Goal: Task Accomplishment & Management: Manage account settings

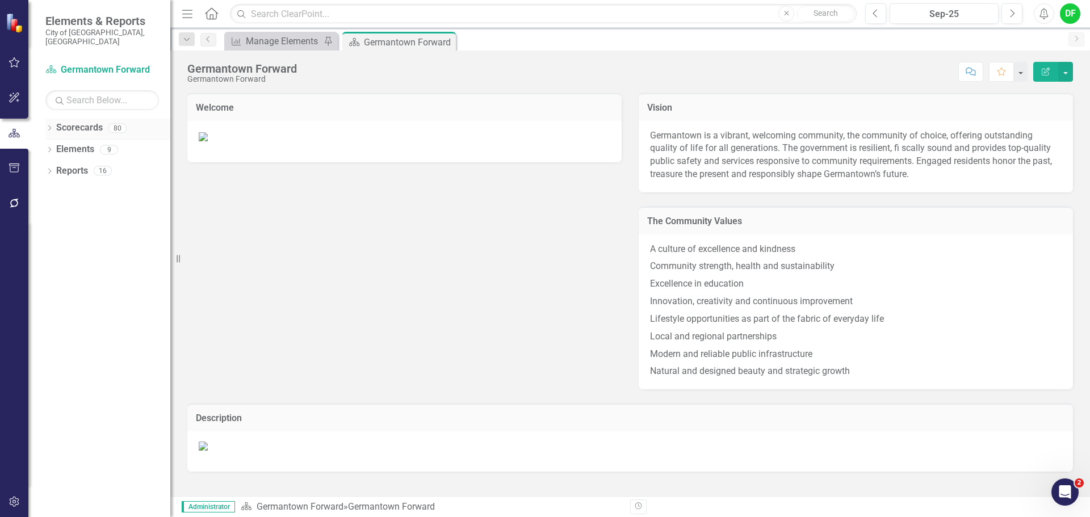
click at [49, 126] on icon "Dropdown" at bounding box center [49, 129] width 8 height 6
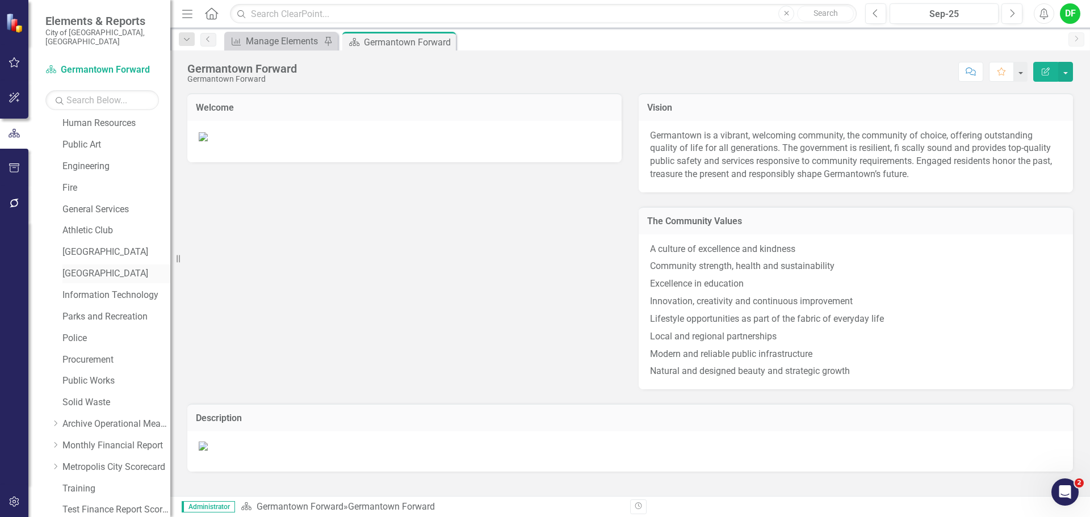
scroll to position [215, 0]
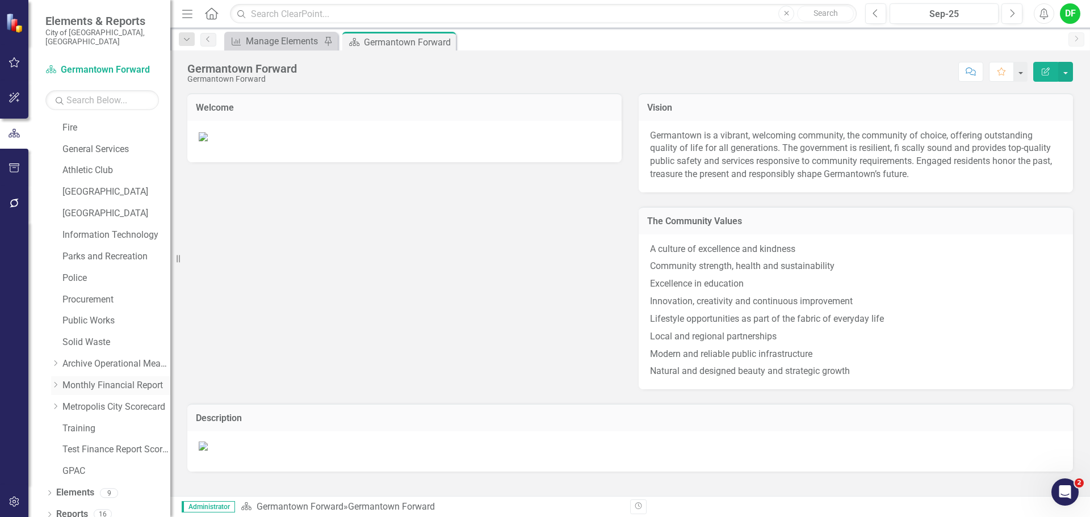
click at [56, 381] on icon "Dropdown" at bounding box center [55, 384] width 9 height 7
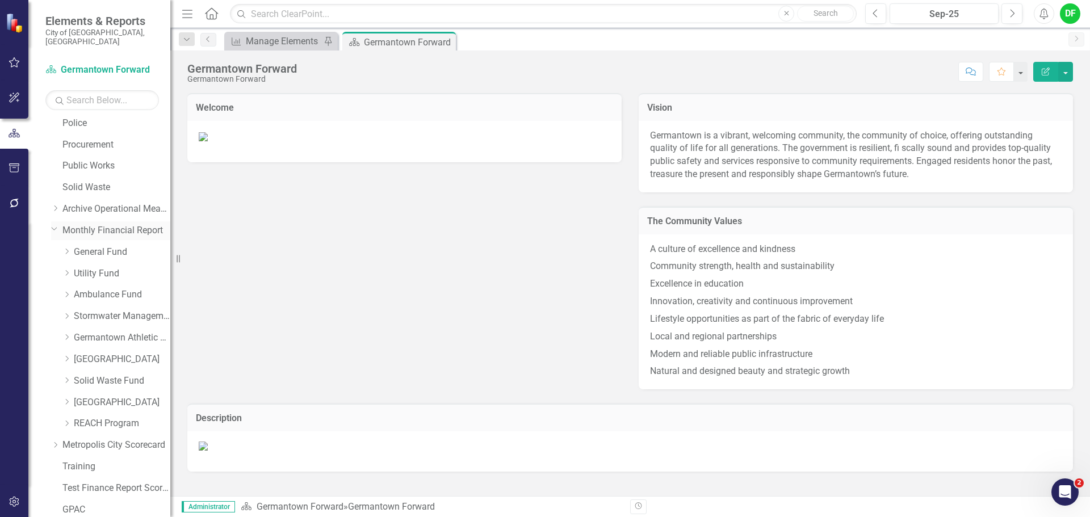
scroll to position [385, 0]
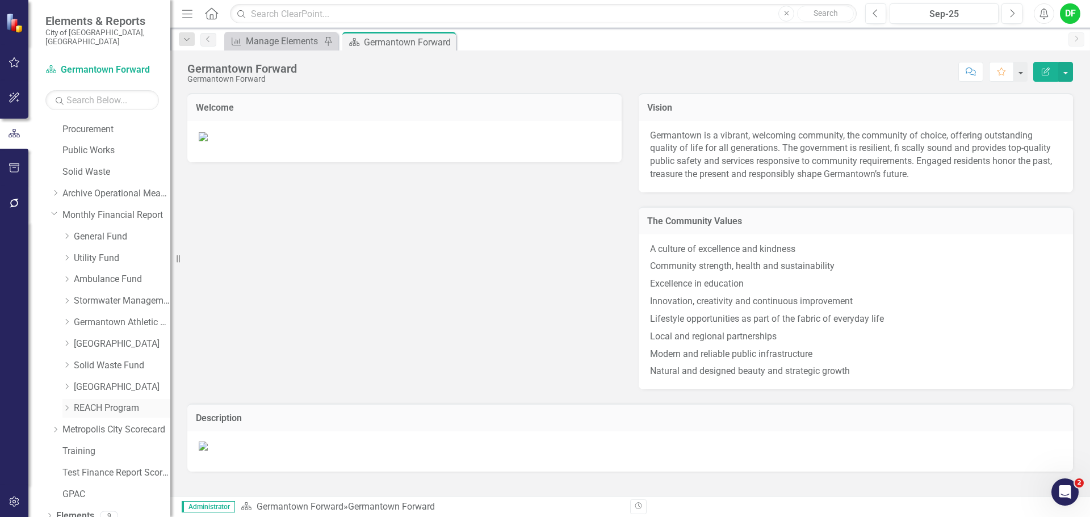
drag, startPoint x: 91, startPoint y: 398, endPoint x: 100, endPoint y: 399, distance: 9.2
click at [91, 402] on link "REACH Program" at bounding box center [122, 408] width 96 height 13
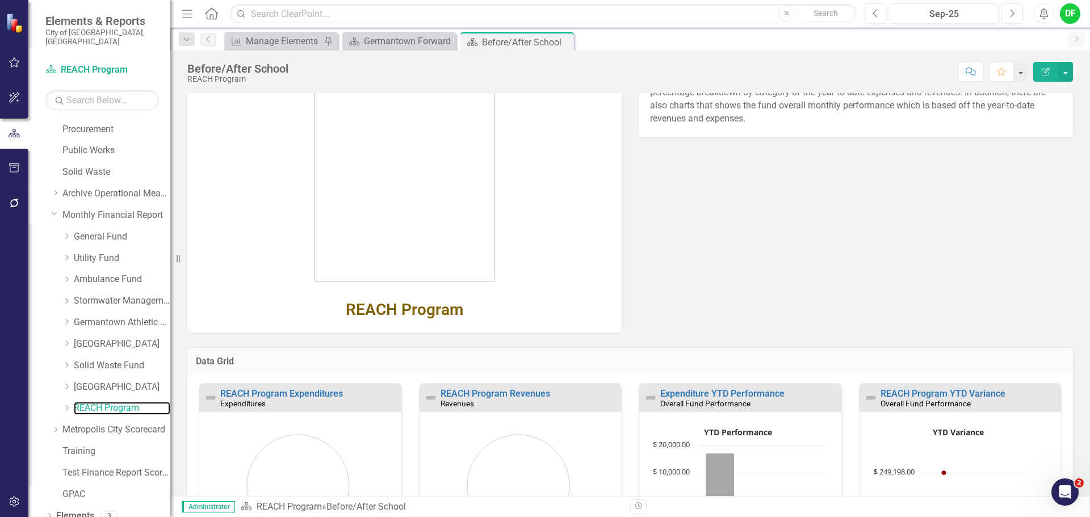
scroll to position [138, 0]
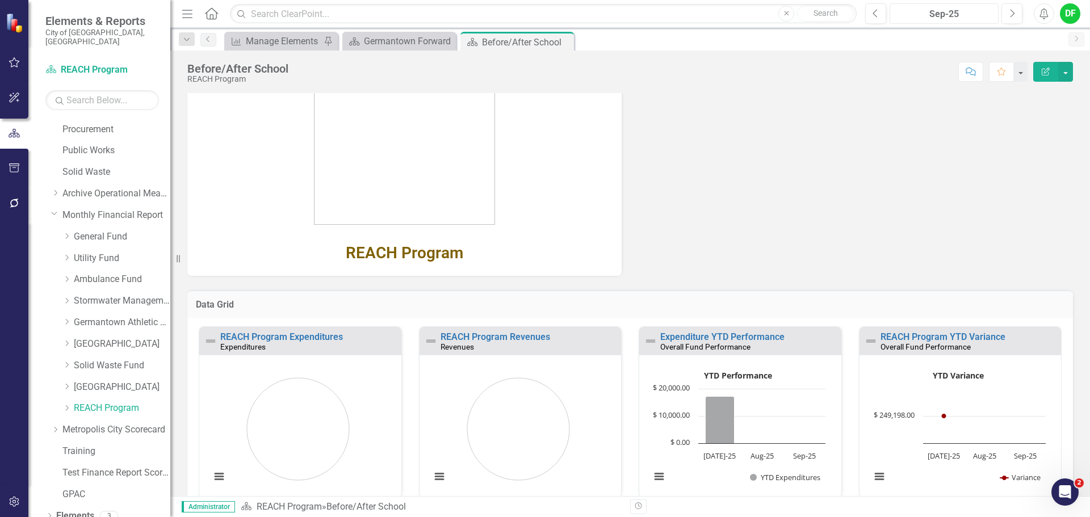
click at [966, 20] on div "Sep-25" at bounding box center [943, 14] width 101 height 14
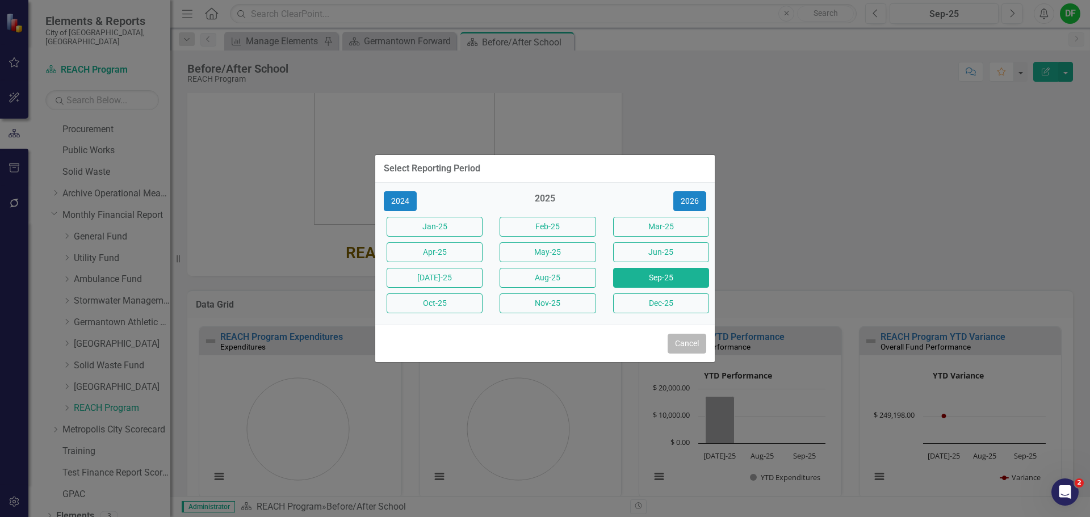
click at [680, 343] on button "Cancel" at bounding box center [686, 344] width 39 height 20
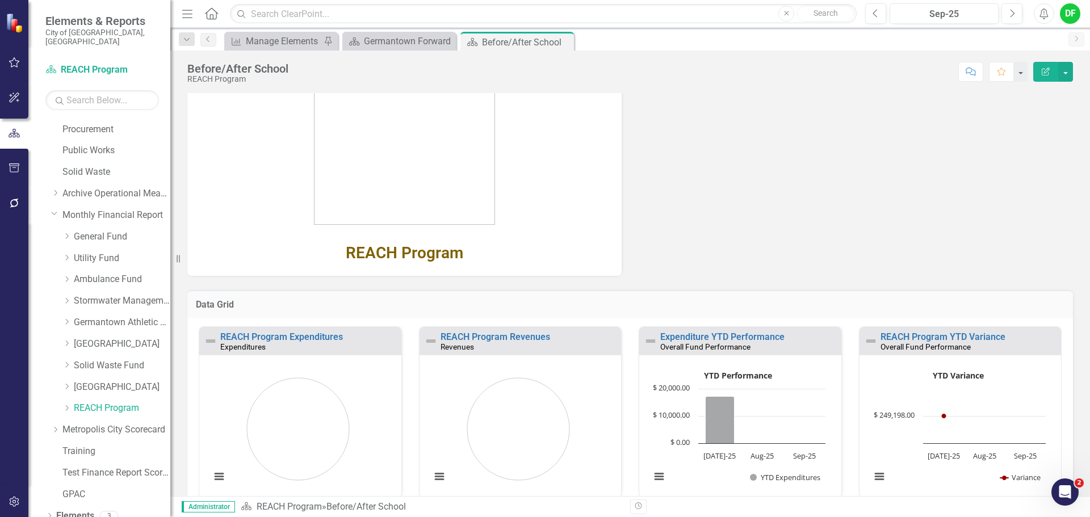
click at [859, 16] on div "Previous Sep-25 Next Alerts DF User Edit Profile Disable Sound Silence Alerts H…" at bounding box center [968, 13] width 229 height 20
click at [872, 16] on button "Previous" at bounding box center [875, 13] width 21 height 20
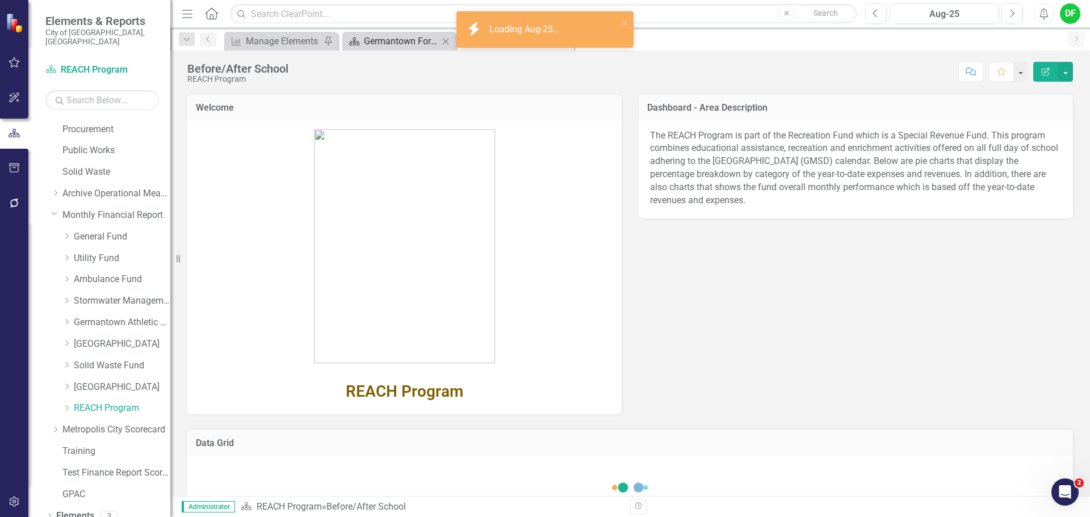
click at [397, 40] on div "Germantown Forward" at bounding box center [401, 41] width 75 height 14
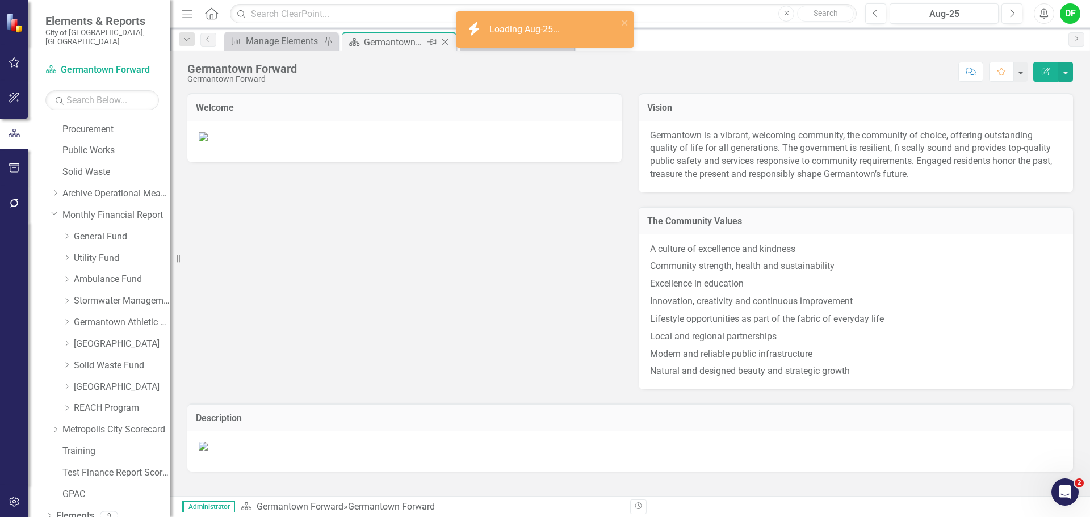
click at [445, 41] on icon "Close" at bounding box center [444, 41] width 11 height 9
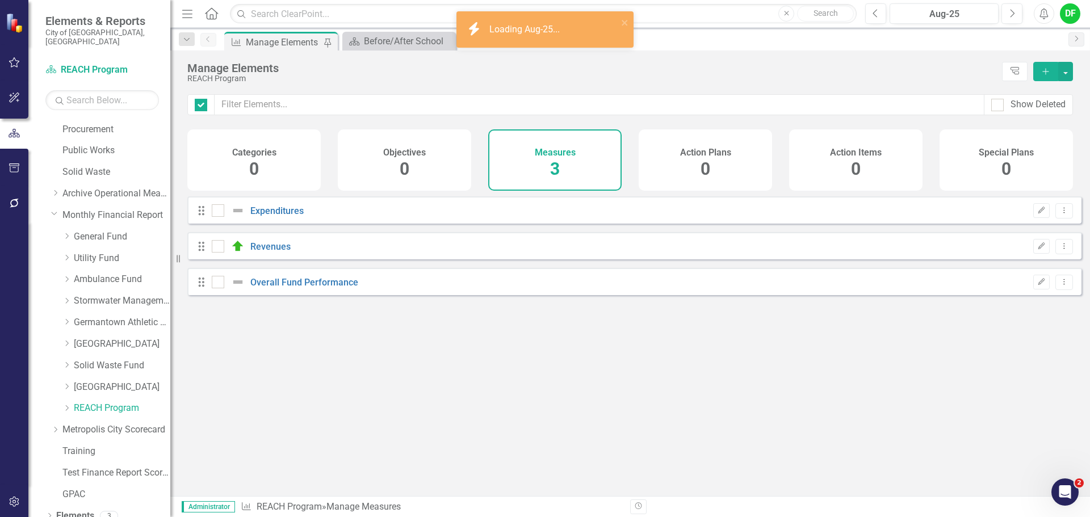
checkbox input "false"
click at [397, 34] on div "Before/After School" at bounding box center [401, 41] width 75 height 14
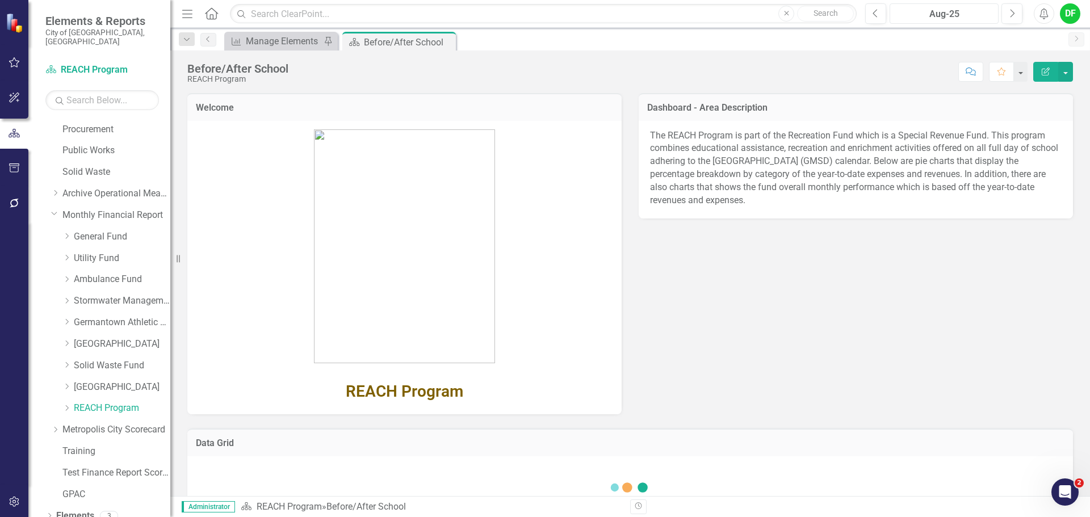
click at [929, 16] on div "Aug-25" at bounding box center [943, 14] width 101 height 14
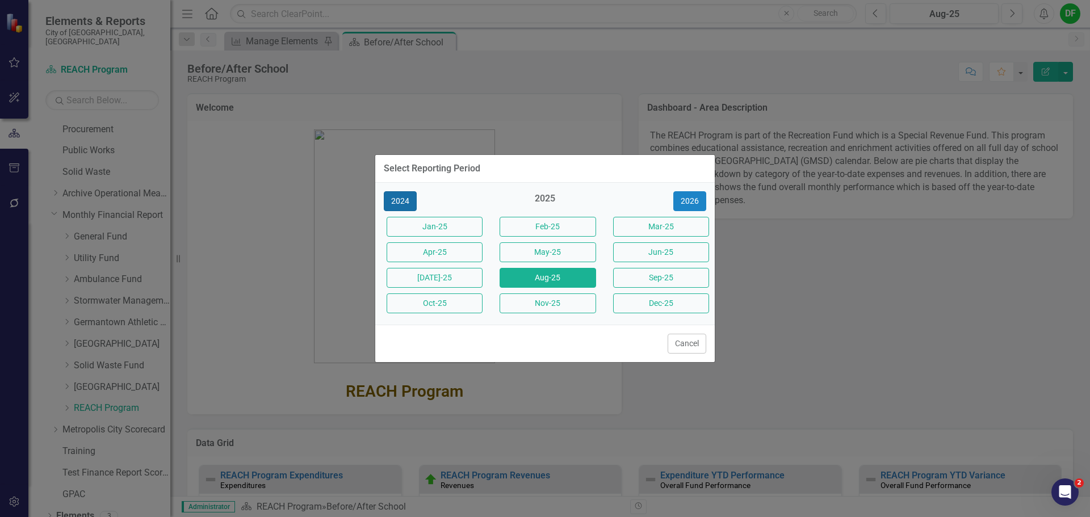
click at [410, 202] on button "2024" at bounding box center [400, 201] width 33 height 20
click at [534, 278] on button "Aug-24" at bounding box center [547, 278] width 96 height 20
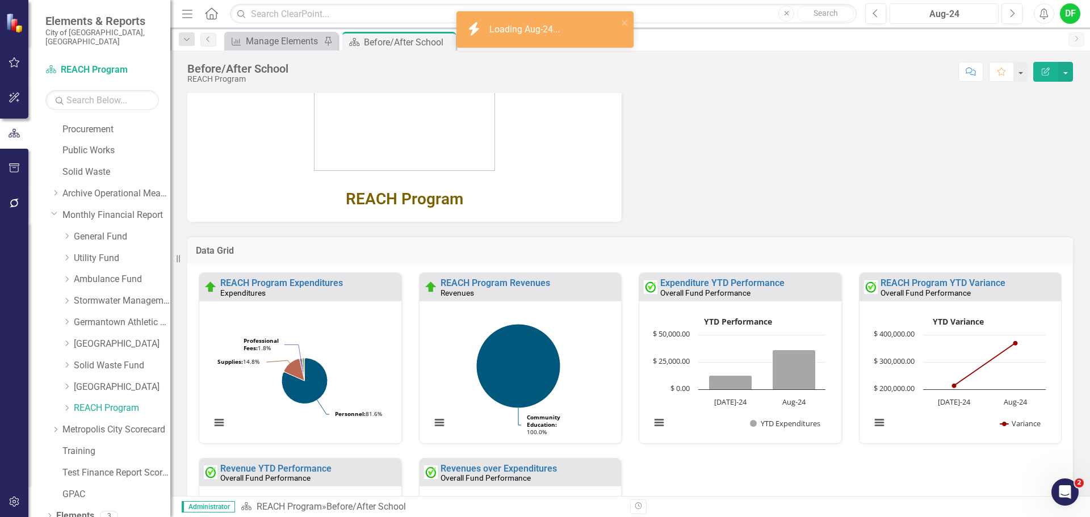
scroll to position [195, 0]
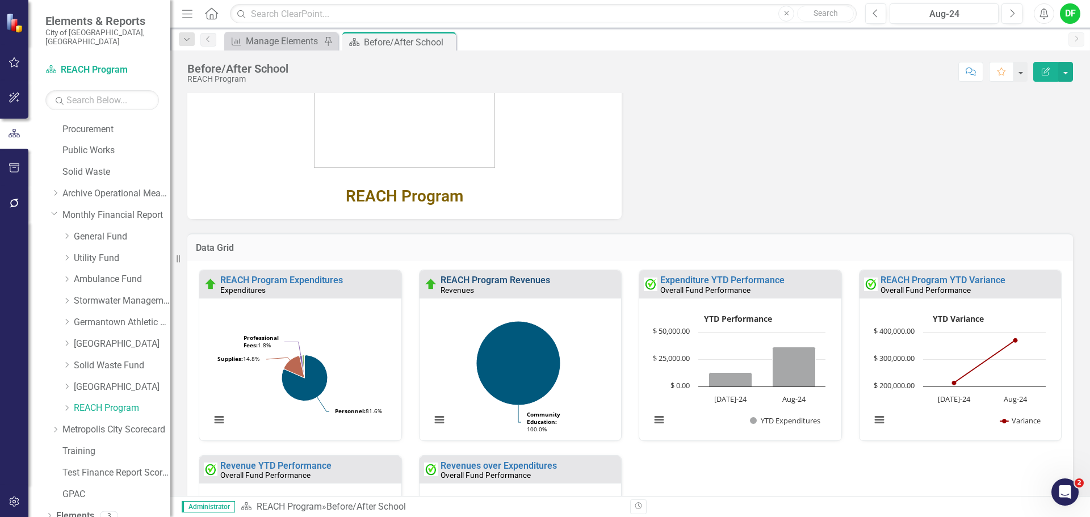
click at [460, 278] on link "REACH Program Revenues" at bounding box center [495, 280] width 110 height 11
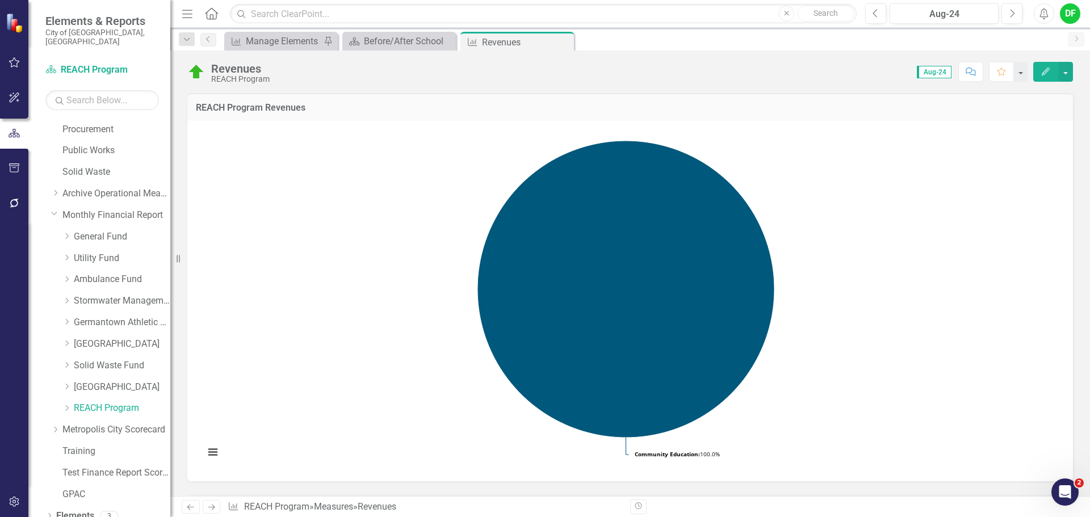
scroll to position [284, 0]
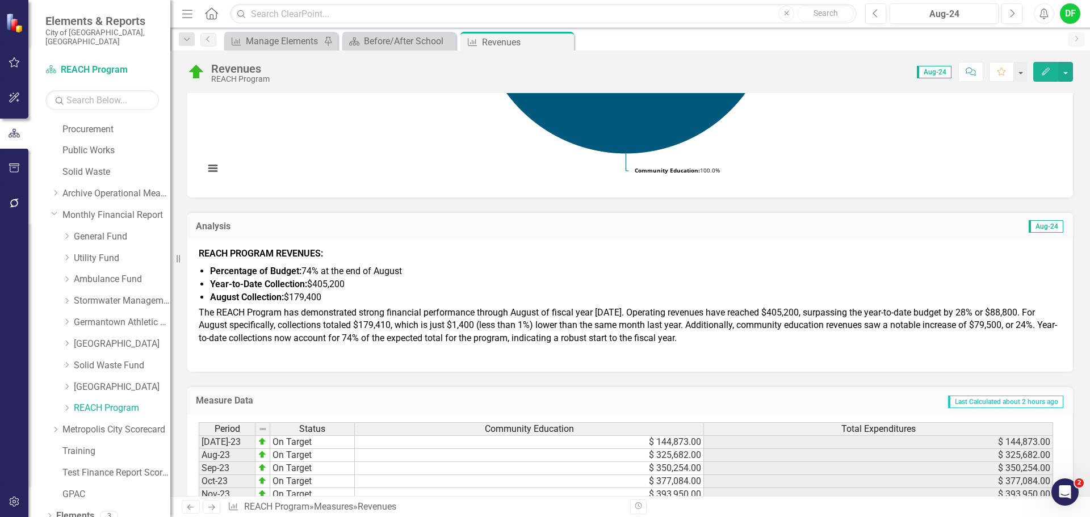
click at [323, 310] on span "The REACH Program has demonstrated strong financial performance through August …" at bounding box center [628, 325] width 858 height 37
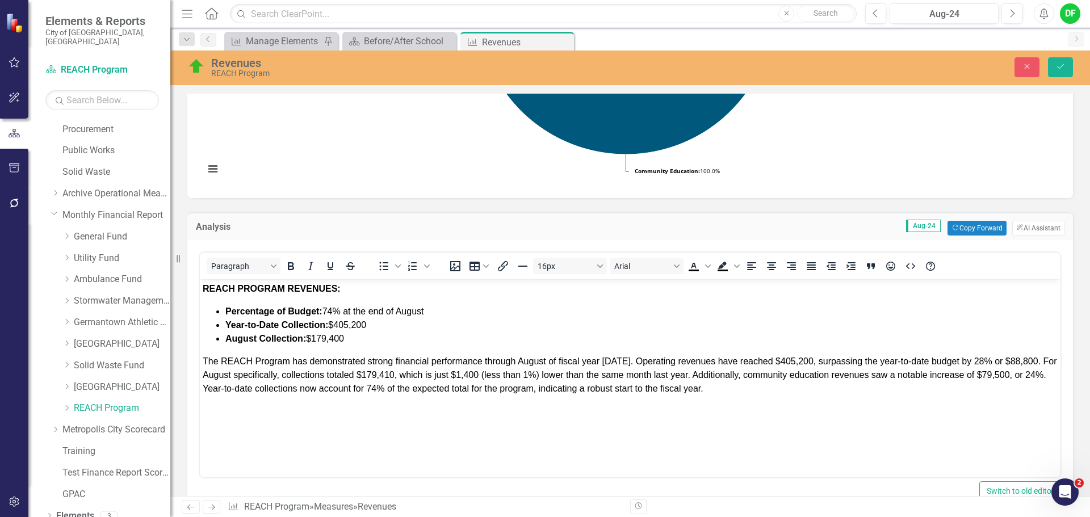
scroll to position [0, 0]
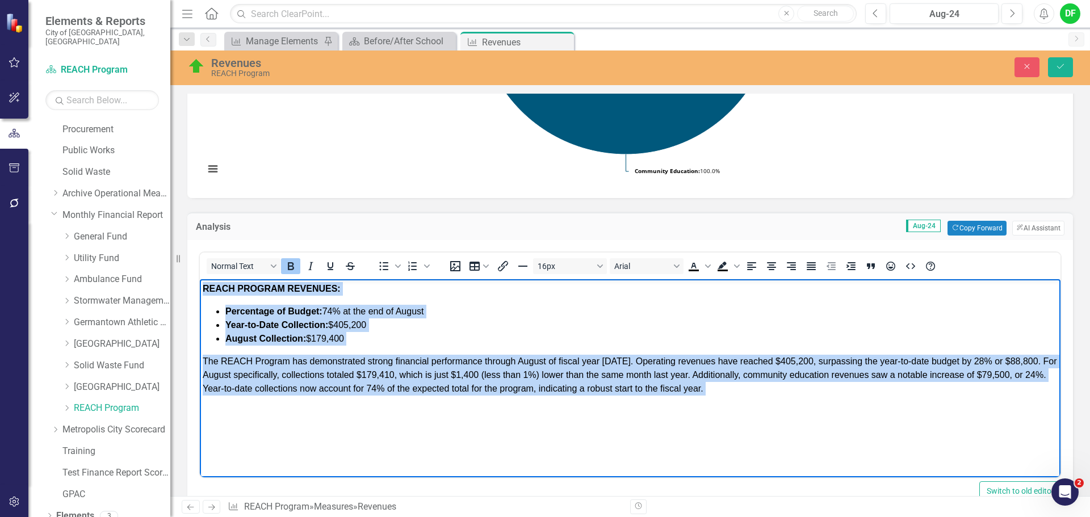
drag, startPoint x: 203, startPoint y: 287, endPoint x: 788, endPoint y: 400, distance: 595.3
click at [788, 400] on body "REACH PROGRAM REVENUES: Percentage of Budget: 74% at the end of August Year-to-…" at bounding box center [630, 364] width 860 height 170
copy body "REACH PROGRAM REVENUES: Percentage of Budget: 74% at the end of August Year-to-…"
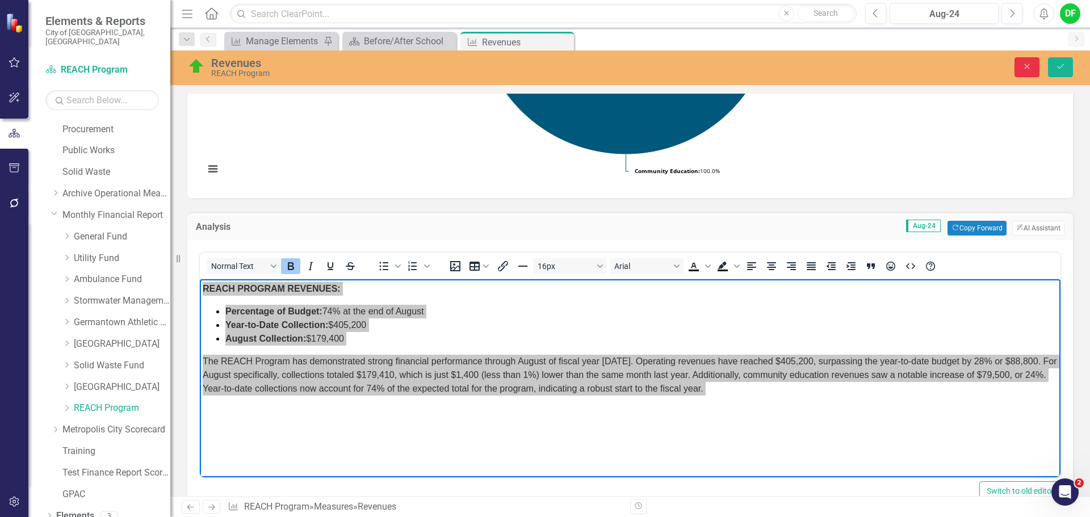
click at [1026, 66] on icon "Close" at bounding box center [1026, 66] width 10 height 8
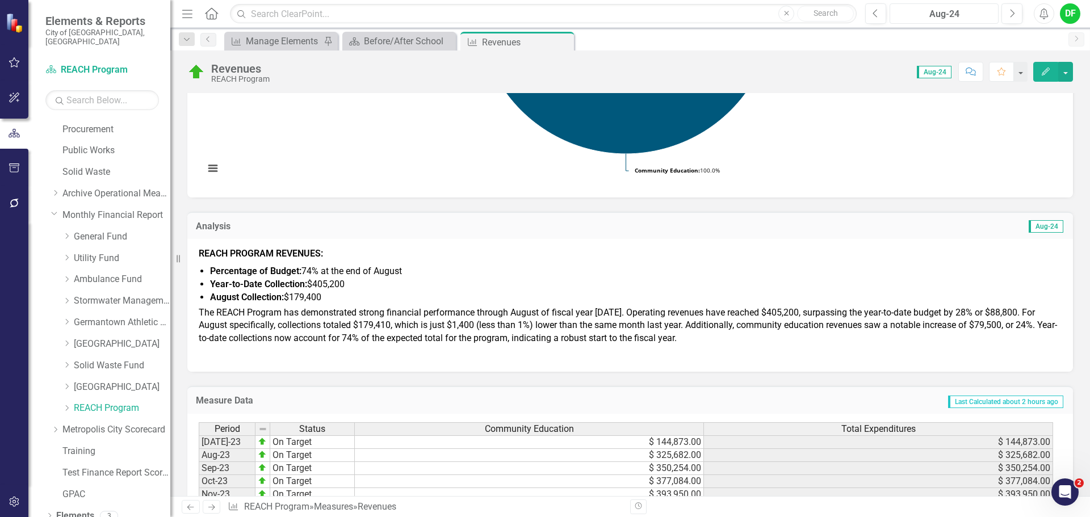
click at [950, 16] on div "Aug-24" at bounding box center [943, 14] width 101 height 14
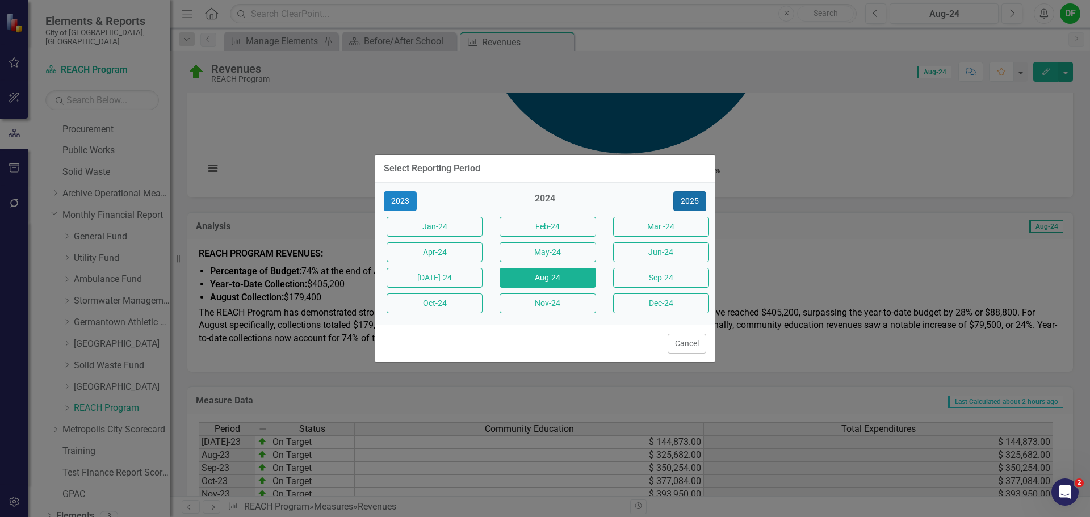
click at [687, 200] on button "2025" at bounding box center [689, 201] width 33 height 20
click at [557, 278] on button "Aug-25" at bounding box center [547, 278] width 96 height 20
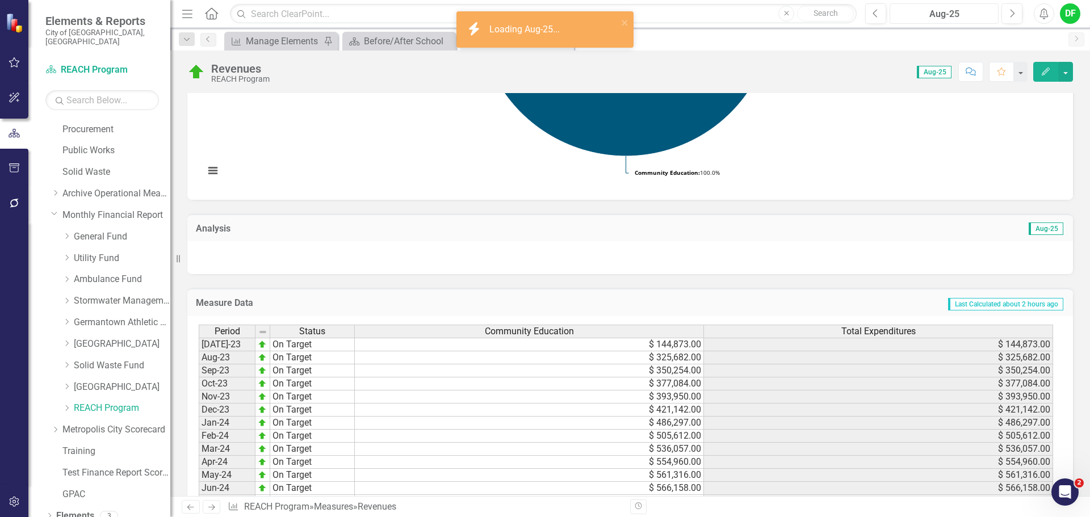
scroll to position [284, 0]
click at [291, 267] on div at bounding box center [629, 255] width 885 height 33
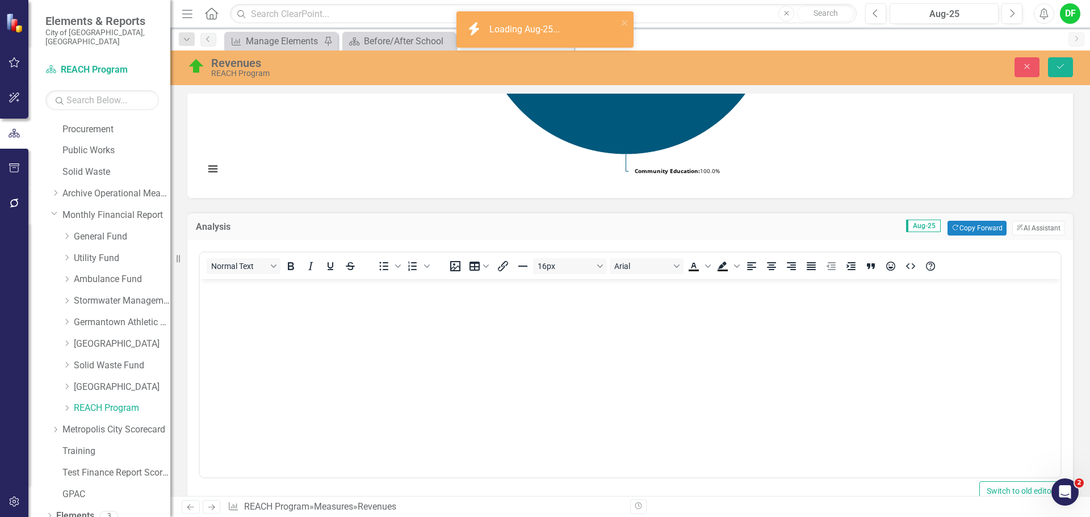
scroll to position [0, 0]
click at [223, 306] on body "Rich Text Area. Press ALT-0 for help." at bounding box center [630, 364] width 860 height 170
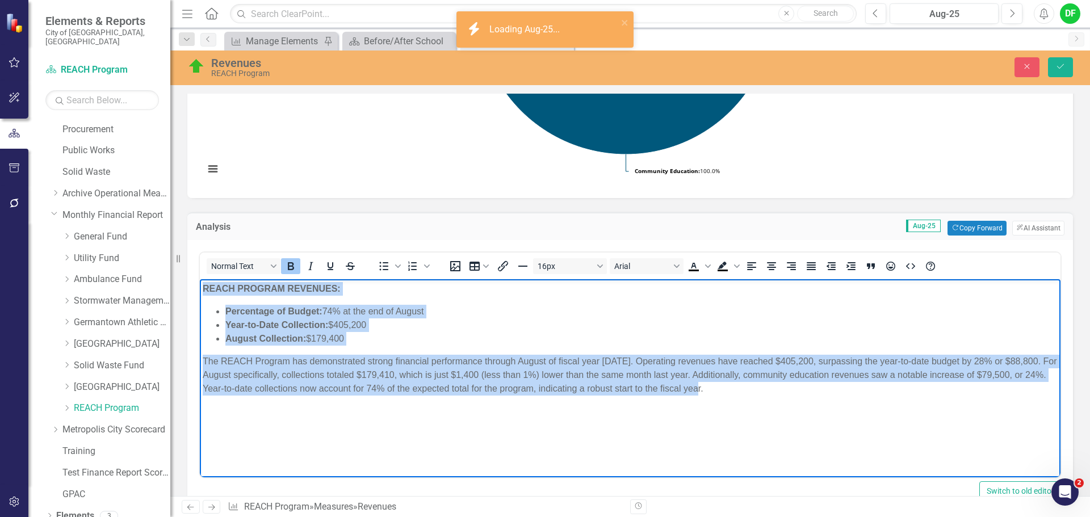
drag, startPoint x: 713, startPoint y: 393, endPoint x: 396, endPoint y: 567, distance: 362.7
click at [200, 288] on html "REACH PROGRAM REVENUES: Percentage of Budget: 74% at the end of August Year-to-…" at bounding box center [630, 364] width 860 height 170
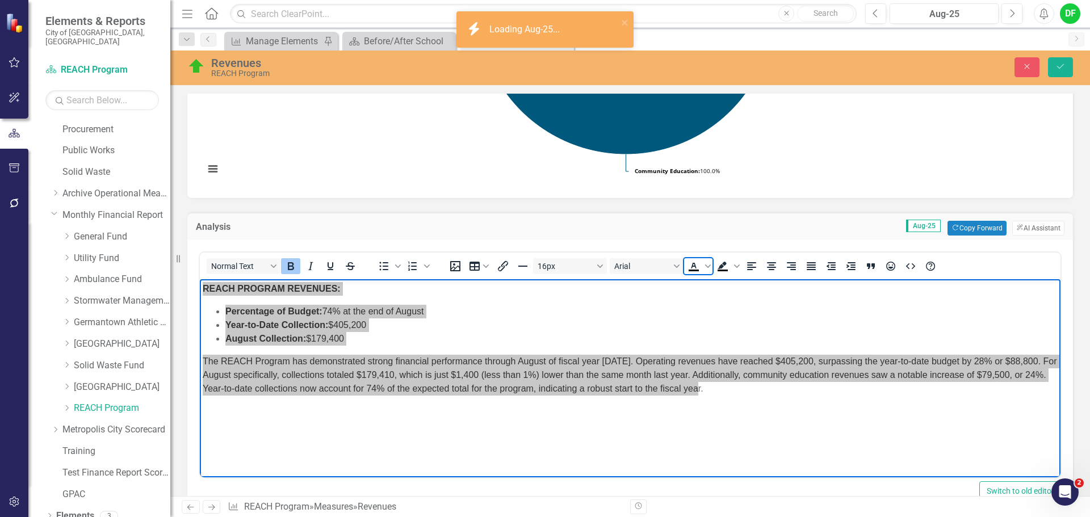
click at [694, 266] on icon "Text color Black" at bounding box center [693, 266] width 5 height 6
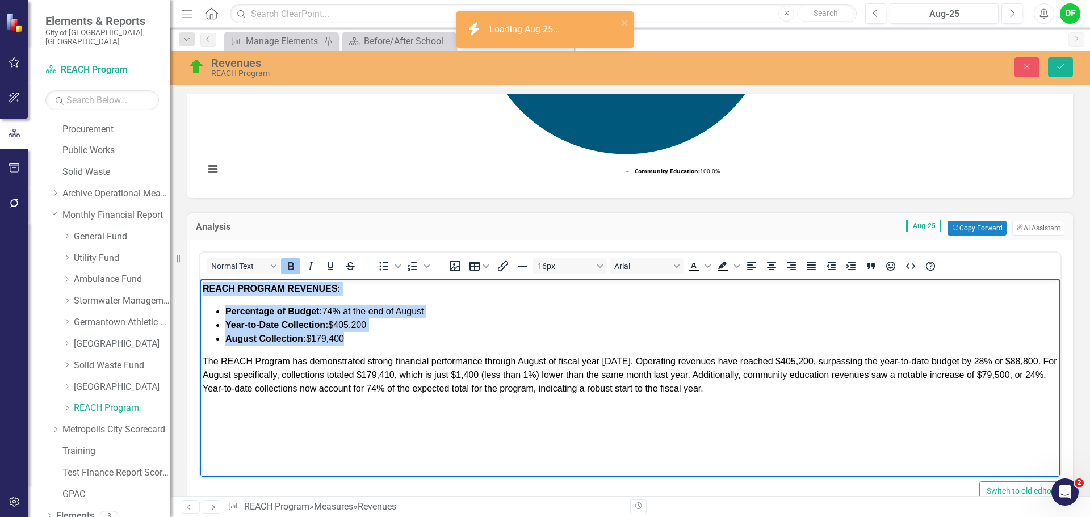
click at [329, 336] on span "August Collection: $179,400" at bounding box center [284, 339] width 119 height 10
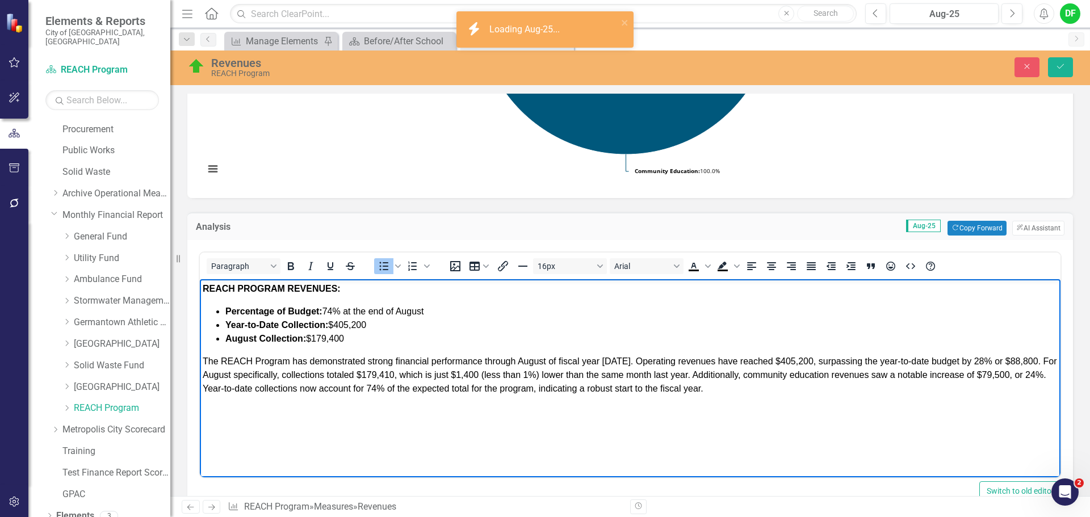
click at [335, 314] on span "Percentage of Budget: 74% at the end of August" at bounding box center [324, 311] width 199 height 10
click at [372, 320] on li "Year-to-Date Collection: $405,200" at bounding box center [641, 325] width 832 height 14
click at [357, 343] on li "August Collection: $179,400" at bounding box center [641, 339] width 832 height 14
click at [621, 360] on span "The REACH Program has demonstrated strong financial performance through August …" at bounding box center [630, 374] width 854 height 37
drag, startPoint x: 804, startPoint y: 359, endPoint x: 774, endPoint y: 355, distance: 30.3
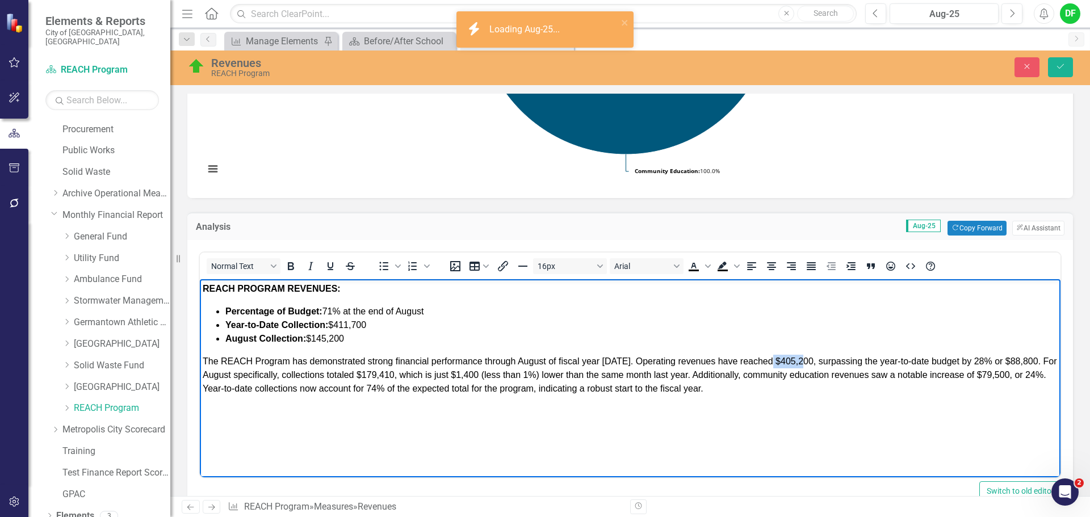
click at [774, 355] on p "The REACH Program has demonstrated strong financial performance through August …" at bounding box center [630, 375] width 855 height 41
drag, startPoint x: 972, startPoint y: 360, endPoint x: 1023, endPoint y: 390, distance: 58.8
click at [972, 360] on span "The REACH Program has demonstrated strong financial performance through August …" at bounding box center [628, 374] width 851 height 37
click at [1018, 361] on span "The REACH Program has demonstrated strong financial performance through August …" at bounding box center [626, 374] width 846 height 37
click at [968, 359] on span "The REACH Program has demonstrated strong financial performance through August …" at bounding box center [626, 374] width 846 height 37
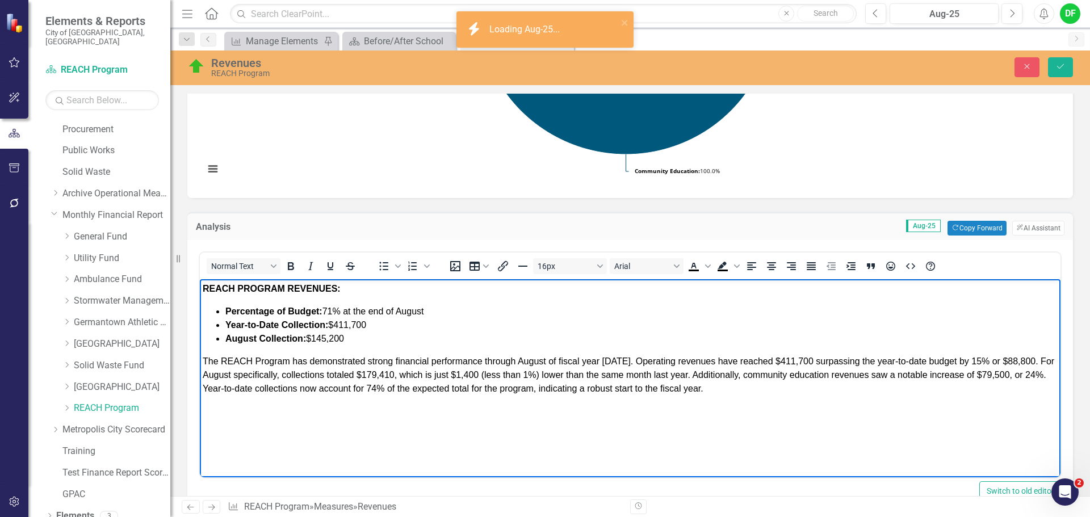
click at [1025, 360] on span "The REACH Program has demonstrated strong financial performance through August …" at bounding box center [628, 374] width 851 height 37
click at [393, 377] on span "The REACH Program has demonstrated strong financial performance through August …" at bounding box center [628, 374] width 851 height 37
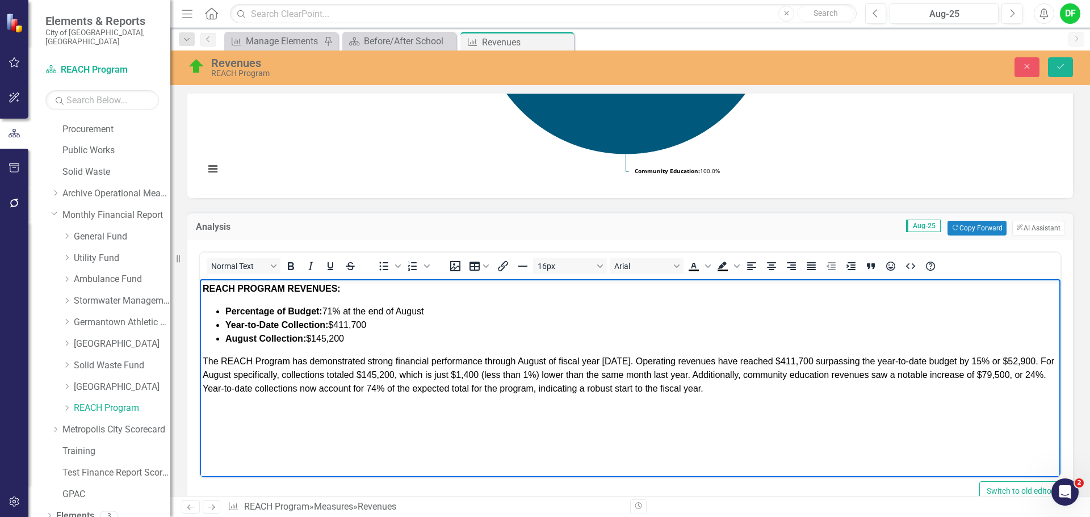
click at [478, 372] on span "The REACH Program has demonstrated strong financial performance through August …" at bounding box center [628, 374] width 851 height 37
click at [527, 373] on span "The REACH Program has demonstrated strong financial performance through August …" at bounding box center [628, 374] width 851 height 37
click at [525, 375] on span "The REACH Program has demonstrated strong financial performance through August …" at bounding box center [628, 374] width 851 height 37
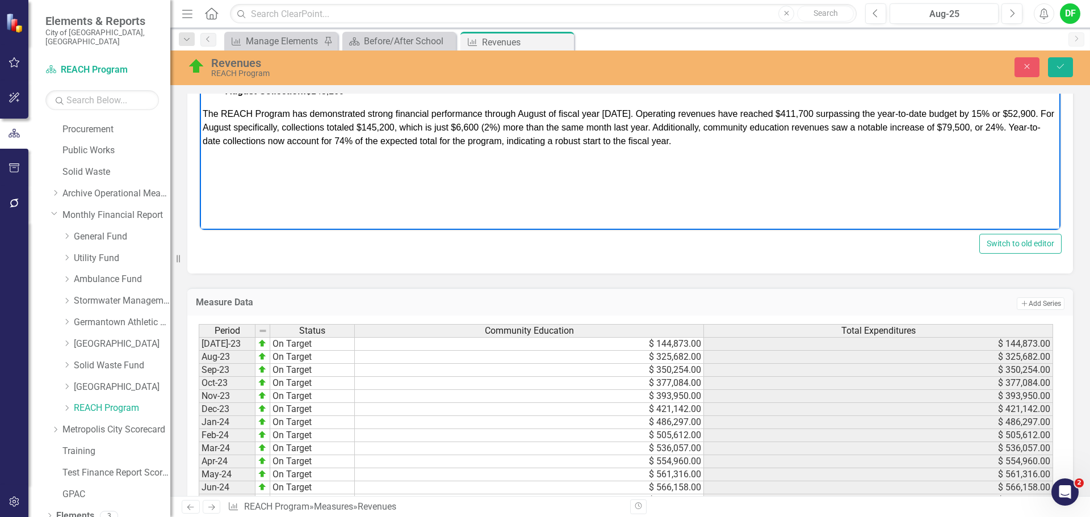
scroll to position [531, 0]
drag, startPoint x: 478, startPoint y: 127, endPoint x: 485, endPoint y: 127, distance: 6.3
click at [478, 127] on span "The REACH Program has demonstrated strong financial performance through August …" at bounding box center [628, 128] width 851 height 37
click at [495, 125] on span "The REACH Program has demonstrated strong financial performance through August …" at bounding box center [628, 128] width 851 height 37
click at [532, 131] on span "The REACH Program has demonstrated strong financial performance through August …" at bounding box center [628, 128] width 851 height 37
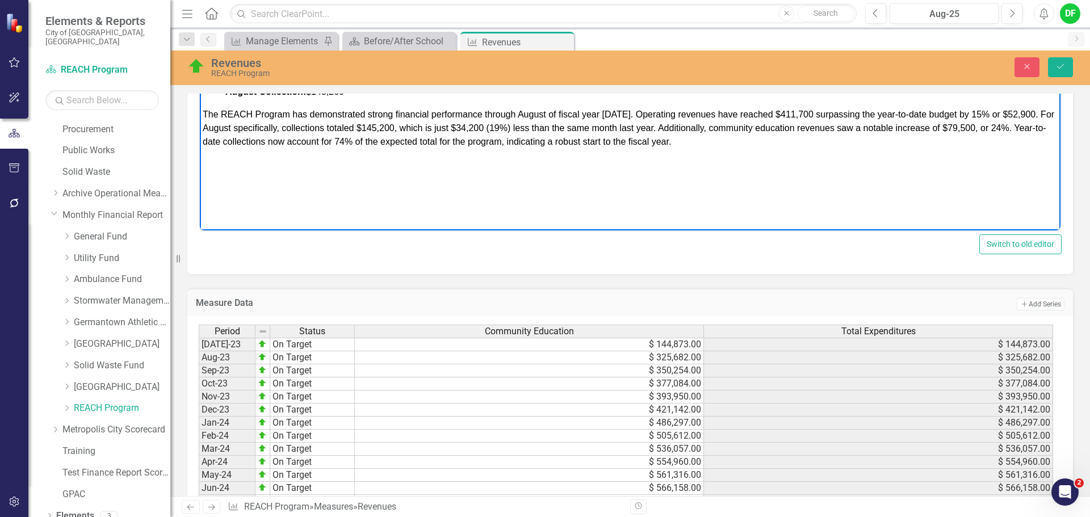
click at [973, 129] on span "The REACH Program has demonstrated strong financial performance through August …" at bounding box center [628, 128] width 851 height 37
click at [893, 127] on span "The REACH Program has demonstrated strong financial performance through August …" at bounding box center [628, 128] width 851 height 37
click at [932, 126] on span "The REACH Program has demonstrated strong financial performance through August …" at bounding box center [628, 128] width 851 height 37
click at [987, 127] on span "The REACH Program has demonstrated strong financial performance through August …" at bounding box center [628, 128] width 851 height 37
click at [322, 141] on span "The REACH Program has demonstrated strong financial performance through August …" at bounding box center [628, 128] width 851 height 37
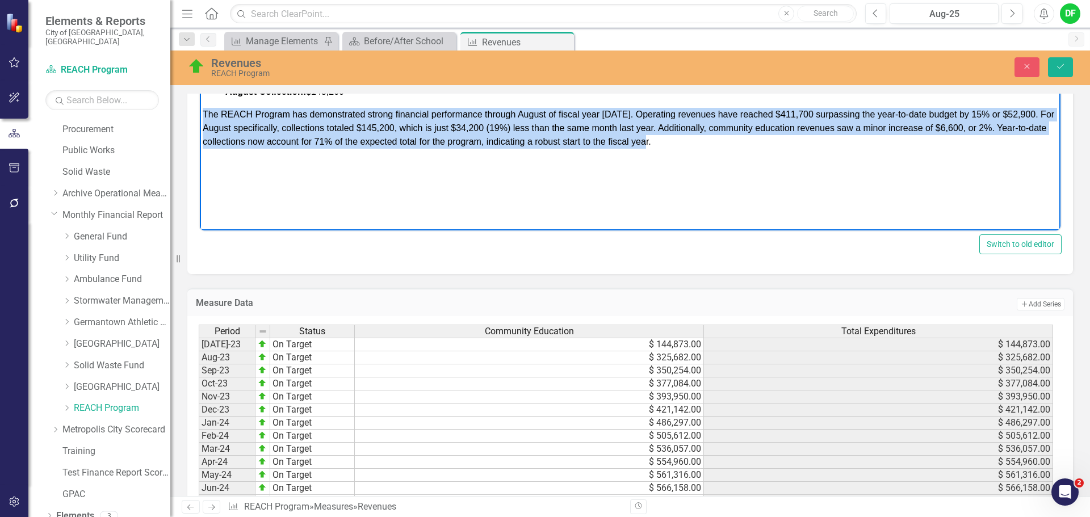
drag, startPoint x: 661, startPoint y: 142, endPoint x: 198, endPoint y: 115, distance: 463.8
click at [200, 115] on html "REACH PROGRAM REVENUES: Percentage of Budget: 71% at the end of August Year-to-…" at bounding box center [630, 117] width 860 height 170
click at [502, 159] on p "Rich Text Area. Press ALT-0 for help." at bounding box center [630, 165] width 855 height 14
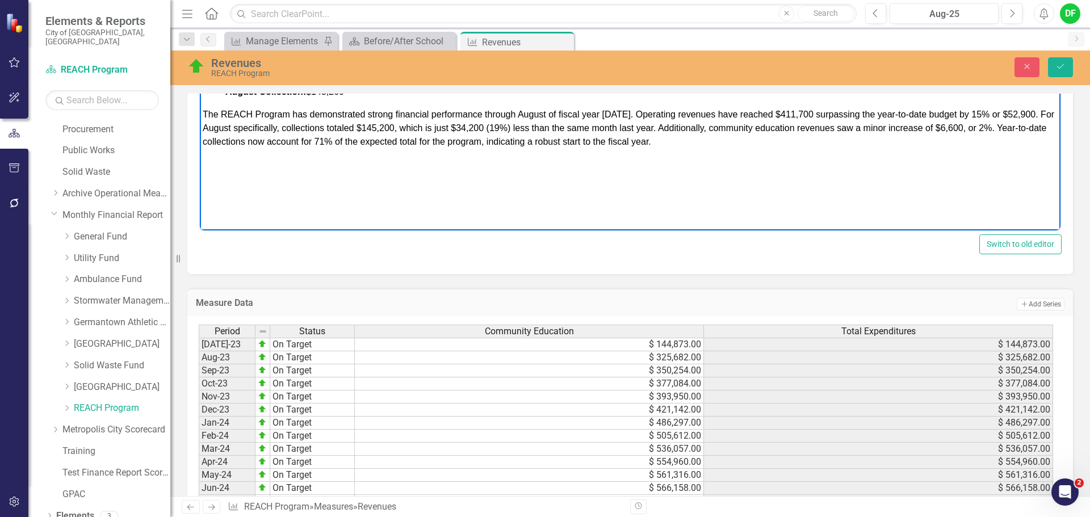
click at [560, 140] on span "The REACH Program has demonstrated strong financial performance through August …" at bounding box center [628, 128] width 851 height 37
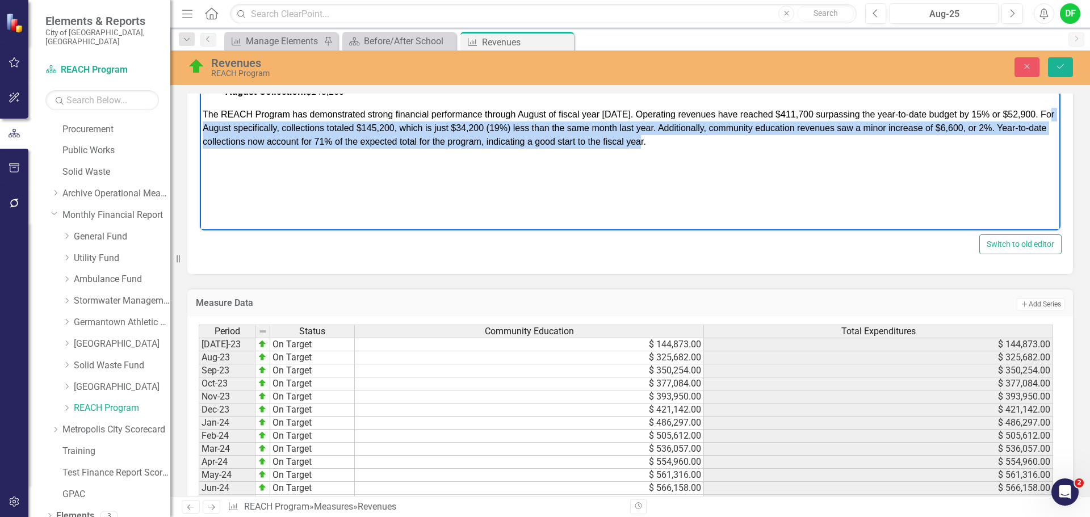
drag, startPoint x: 680, startPoint y: 142, endPoint x: 200, endPoint y: 121, distance: 480.5
click at [200, 121] on html "REACH PROGRAM REVENUES: Percentage of Budget: 71% at the end of August Year-to-…" at bounding box center [630, 117] width 860 height 170
click at [733, 145] on p "The REACH Program has demonstrated strong financial performance through August …" at bounding box center [630, 128] width 855 height 41
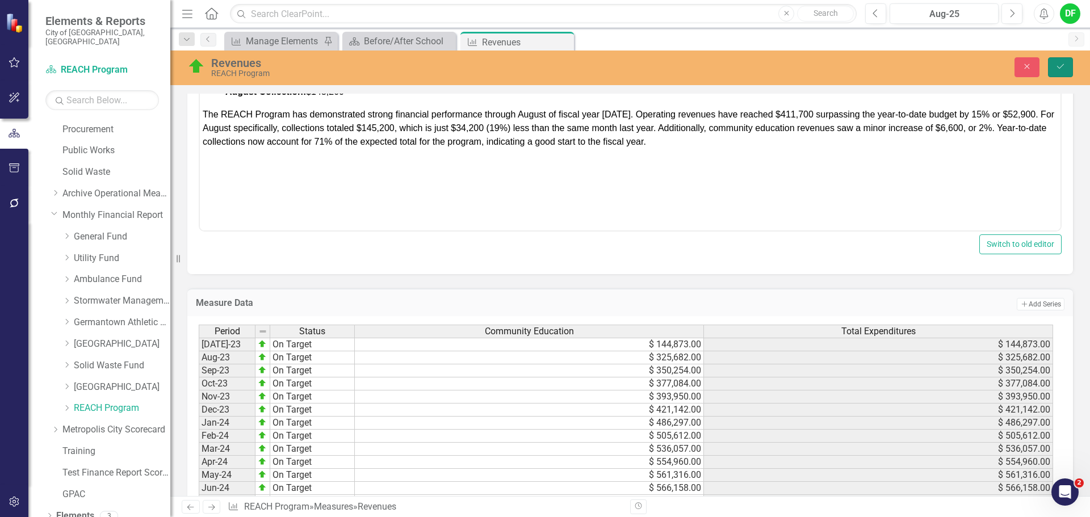
click at [1058, 69] on icon "Save" at bounding box center [1060, 66] width 10 height 8
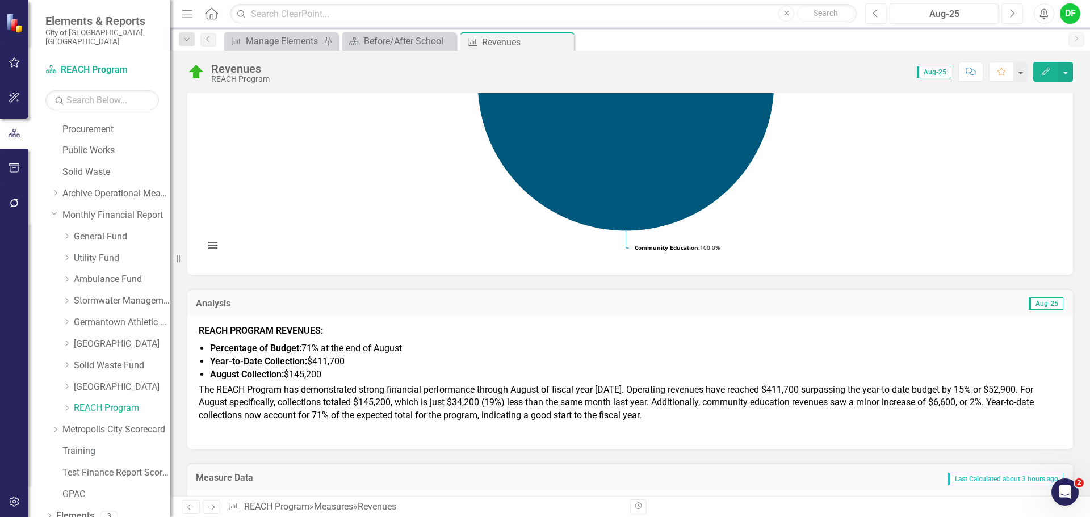
scroll to position [227, 0]
